Goal: Task Accomplishment & Management: Complete application form

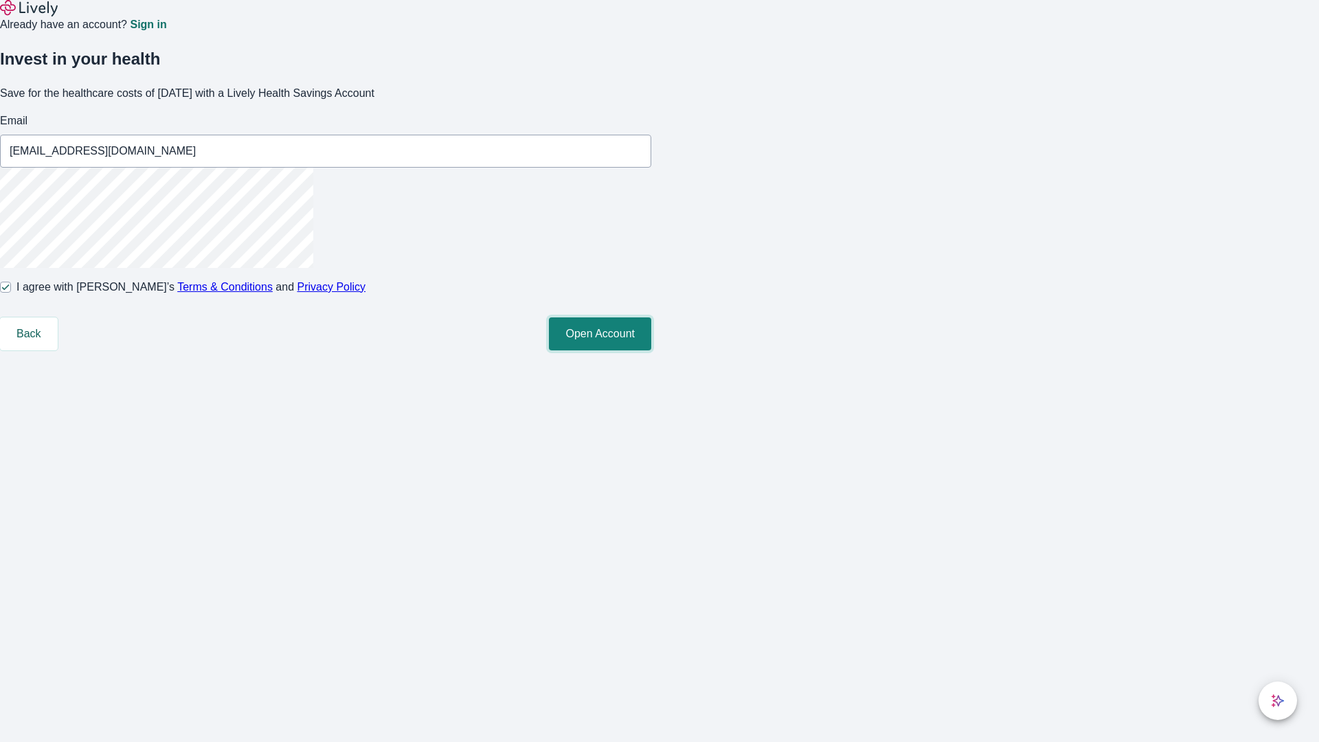
click at [651, 350] on button "Open Account" at bounding box center [600, 333] width 102 height 33
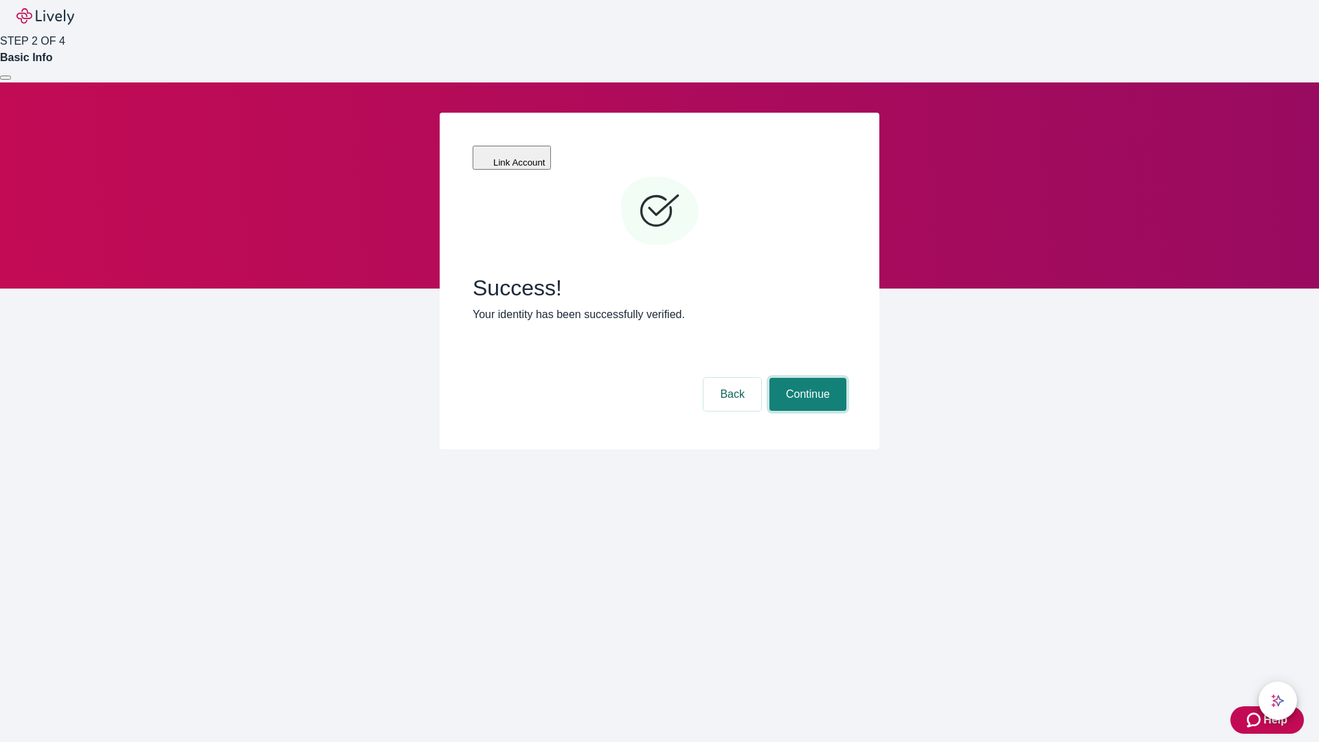
click at [806, 378] on button "Continue" at bounding box center [808, 394] width 77 height 33
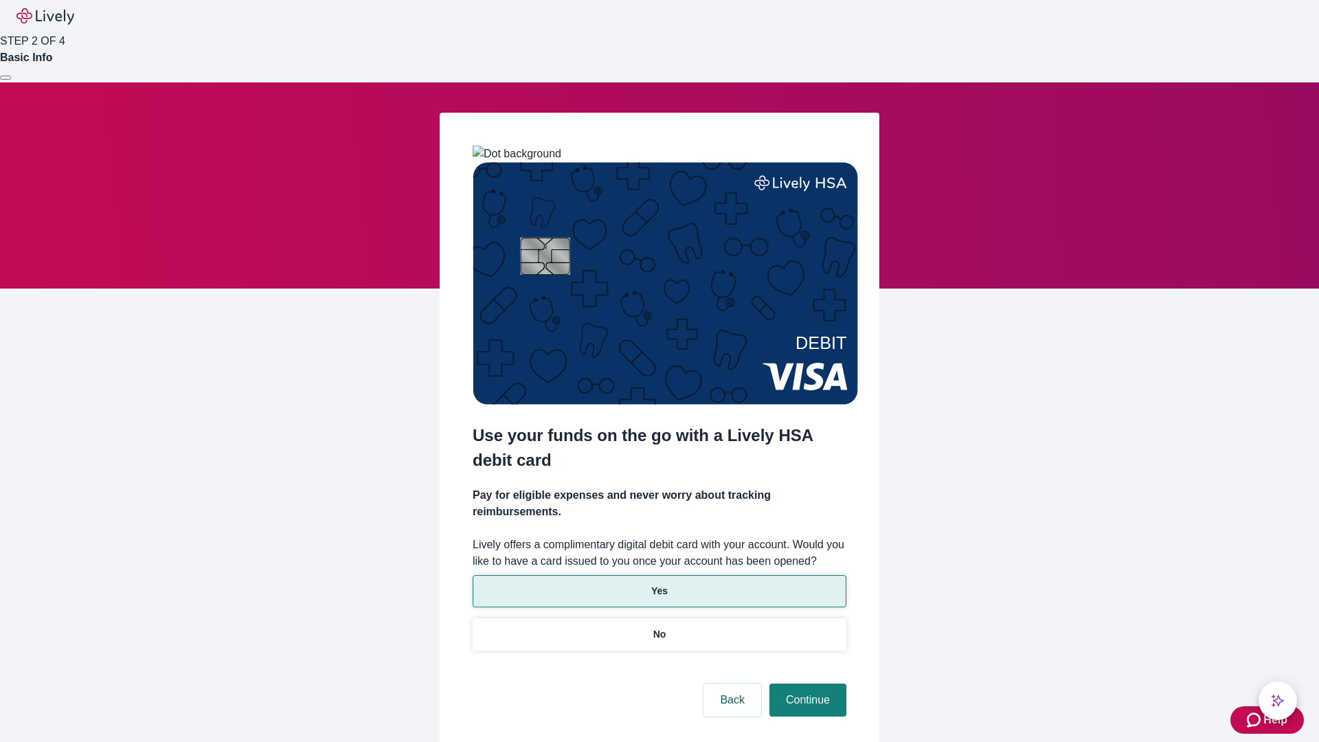
click at [659, 584] on p "Yes" at bounding box center [659, 591] width 16 height 14
click at [806, 684] on button "Continue" at bounding box center [808, 700] width 77 height 33
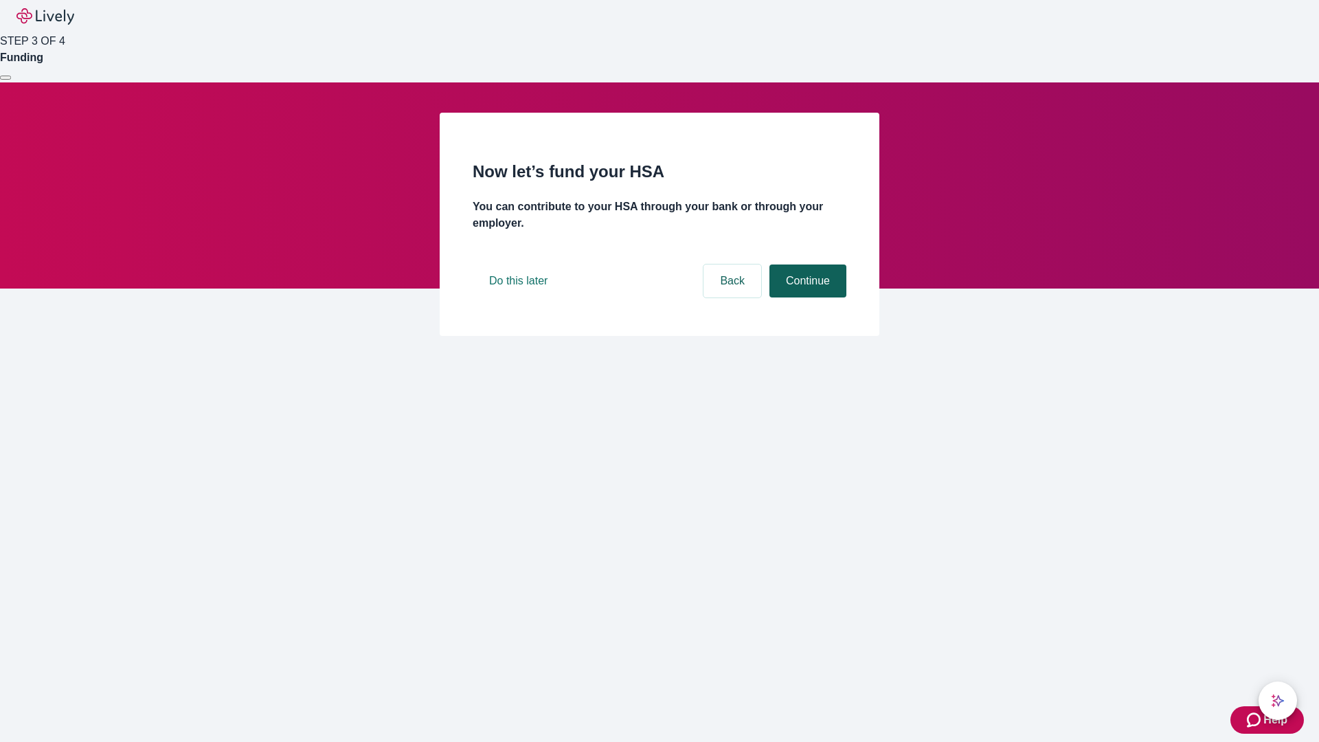
click at [806, 298] on button "Continue" at bounding box center [808, 281] width 77 height 33
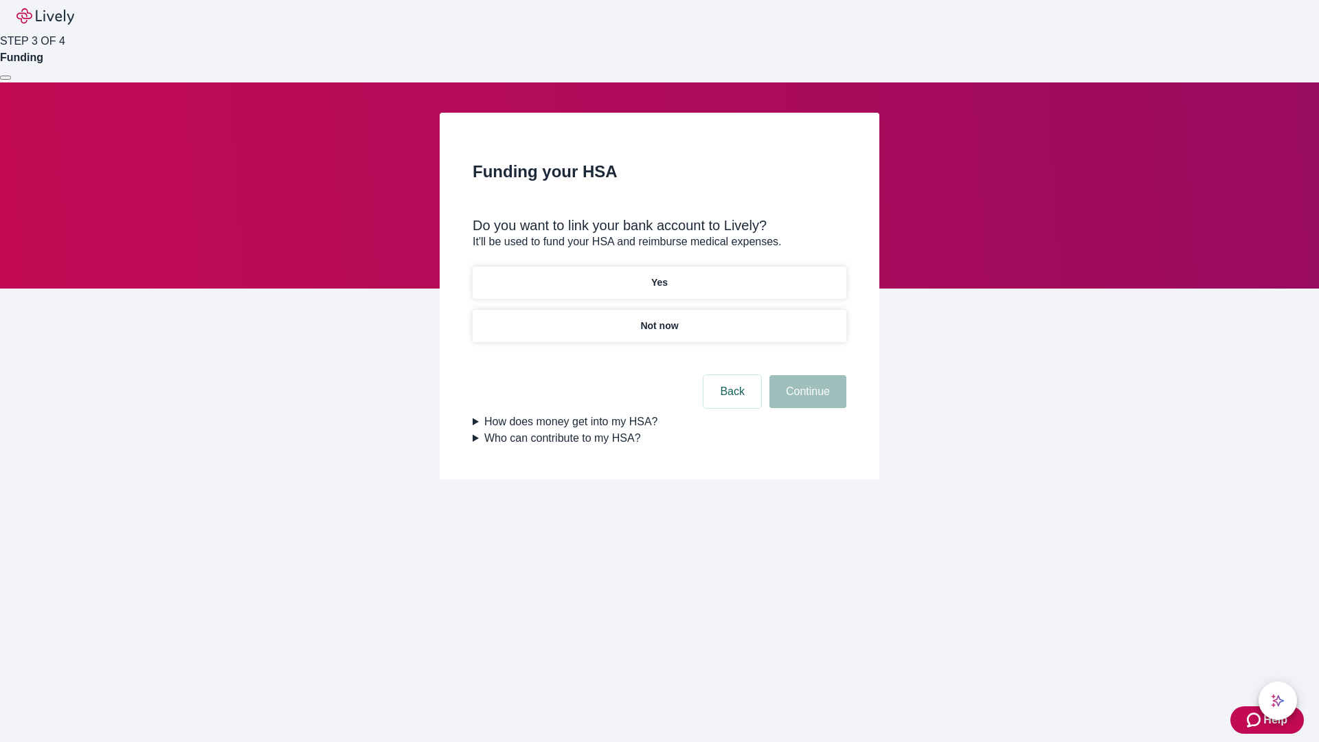
click at [659, 319] on p "Not now" at bounding box center [659, 326] width 38 height 14
click at [806, 400] on button "Continue" at bounding box center [808, 391] width 77 height 33
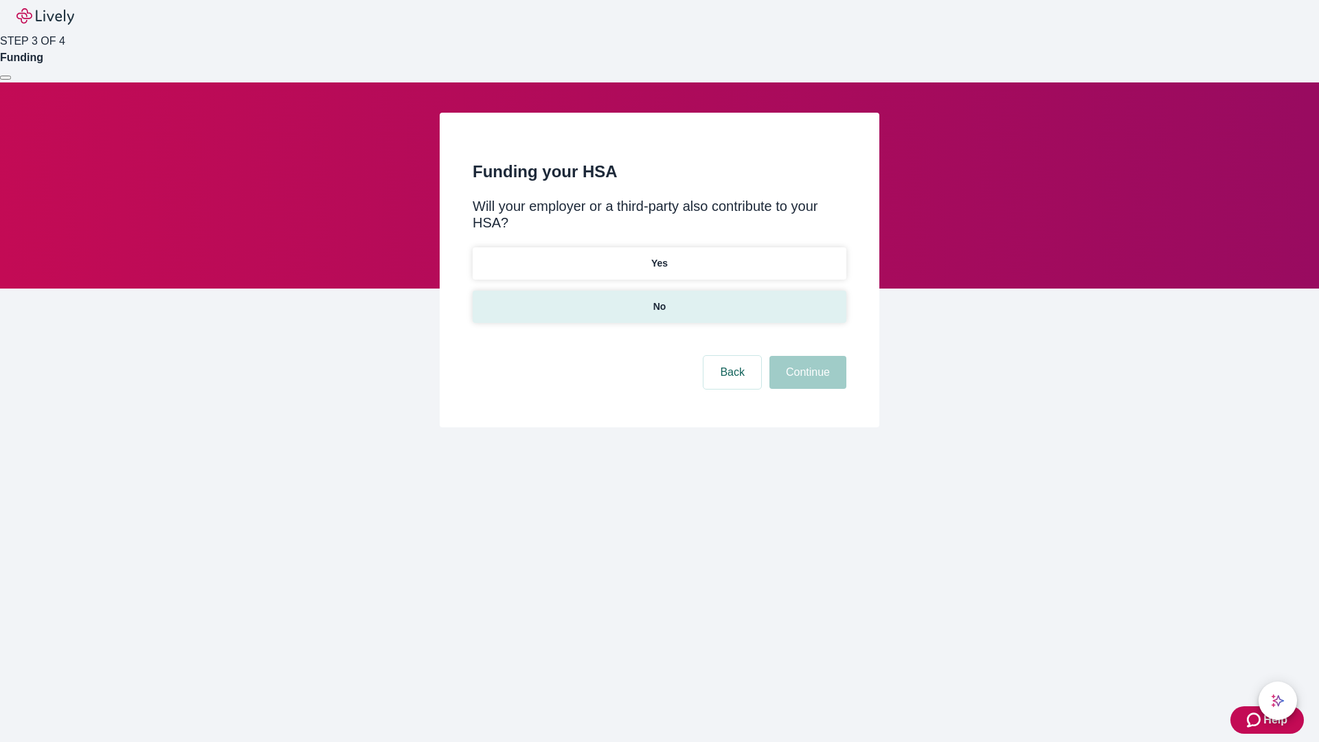
click at [659, 300] on p "No" at bounding box center [660, 307] width 13 height 14
click at [806, 356] on button "Continue" at bounding box center [808, 372] width 77 height 33
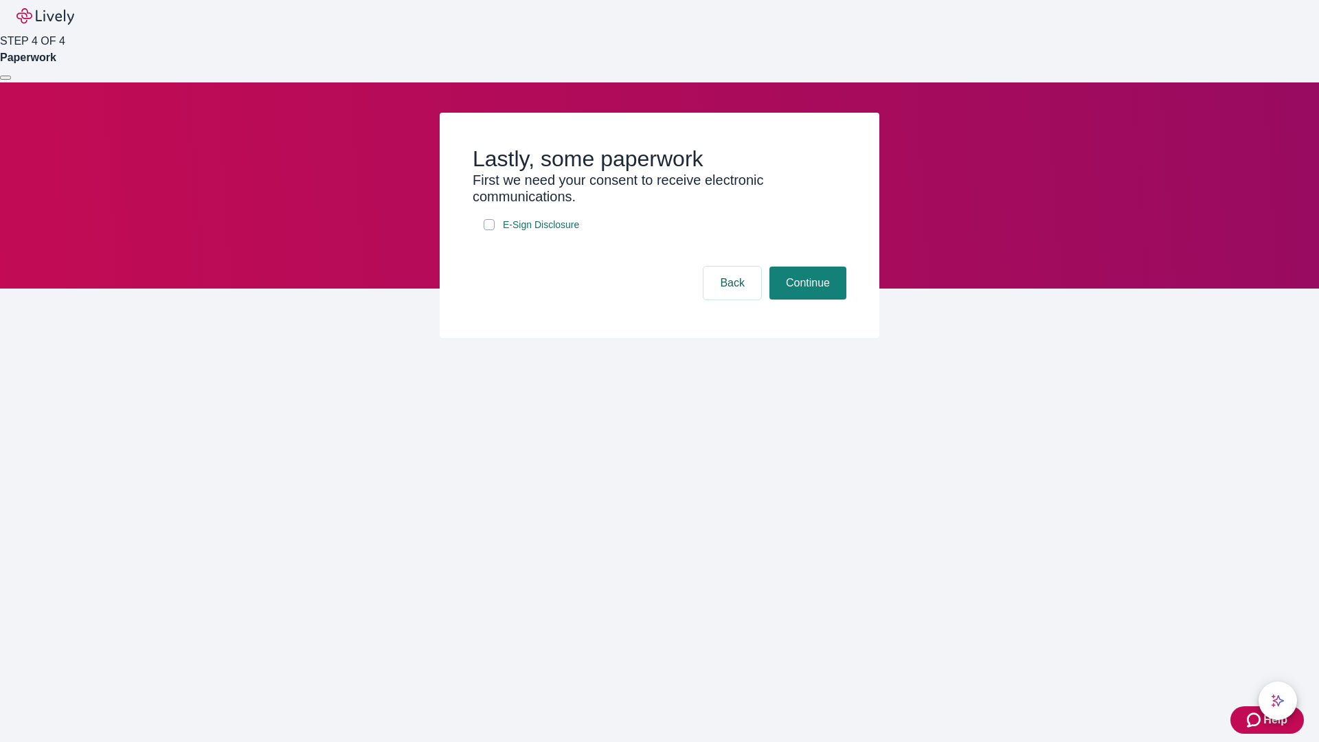
click at [489, 230] on input "E-Sign Disclosure" at bounding box center [489, 224] width 11 height 11
checkbox input "true"
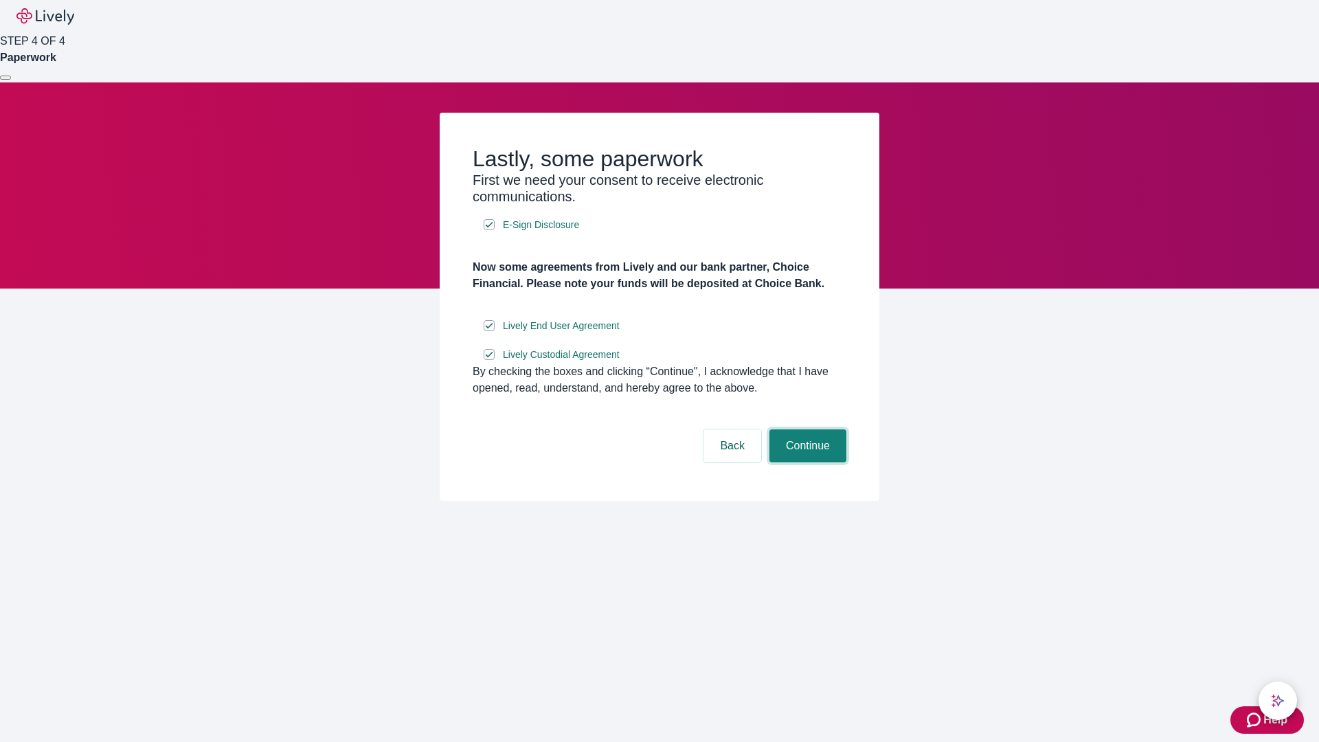
click at [806, 462] on button "Continue" at bounding box center [808, 446] width 77 height 33
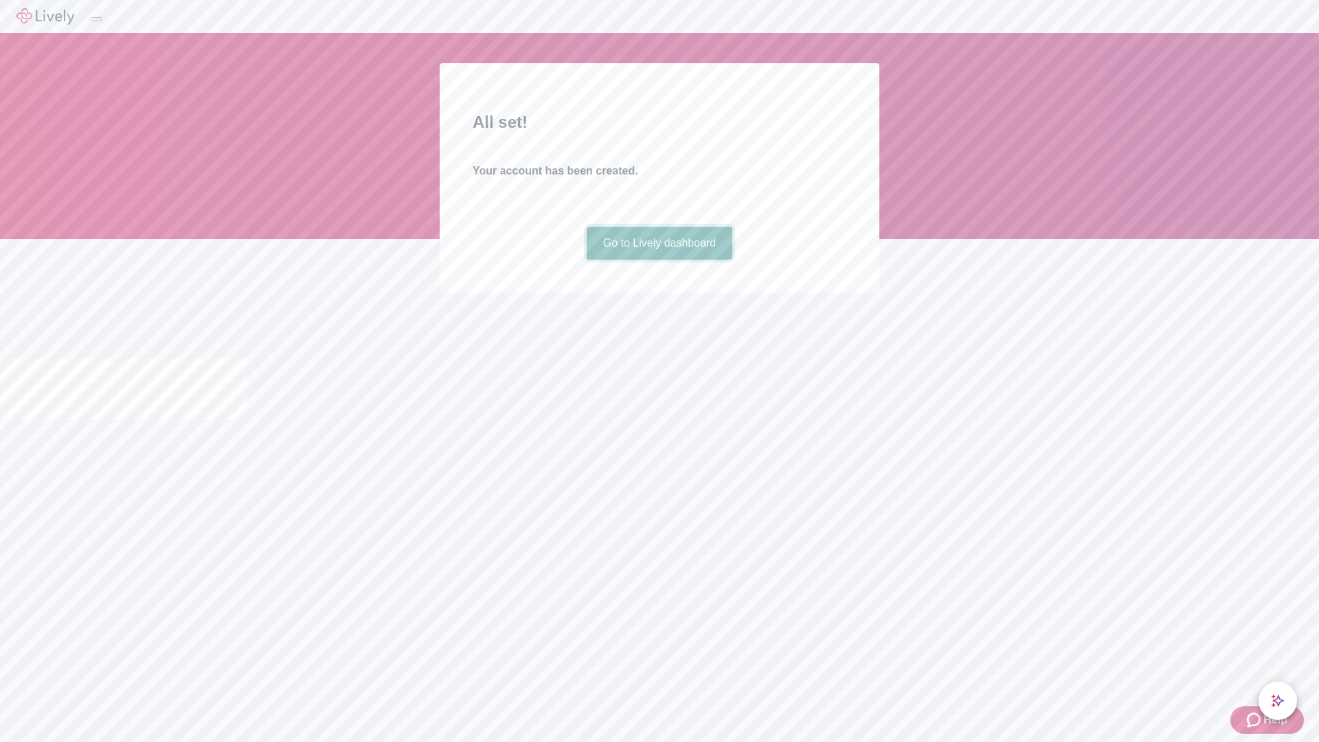
click at [659, 260] on link "Go to Lively dashboard" at bounding box center [660, 243] width 146 height 33
